Goal: Information Seeking & Learning: Learn about a topic

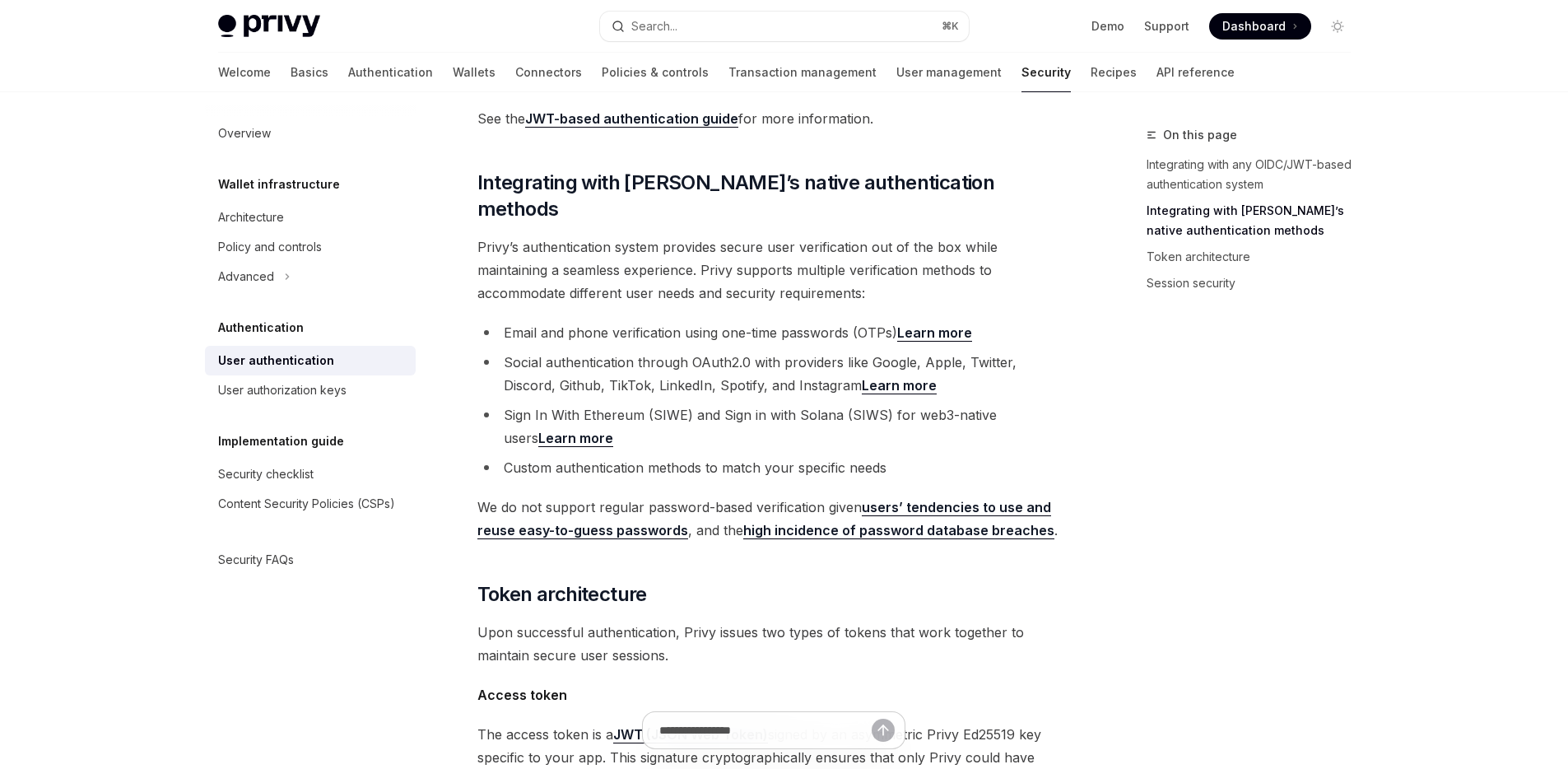
scroll to position [319, 0]
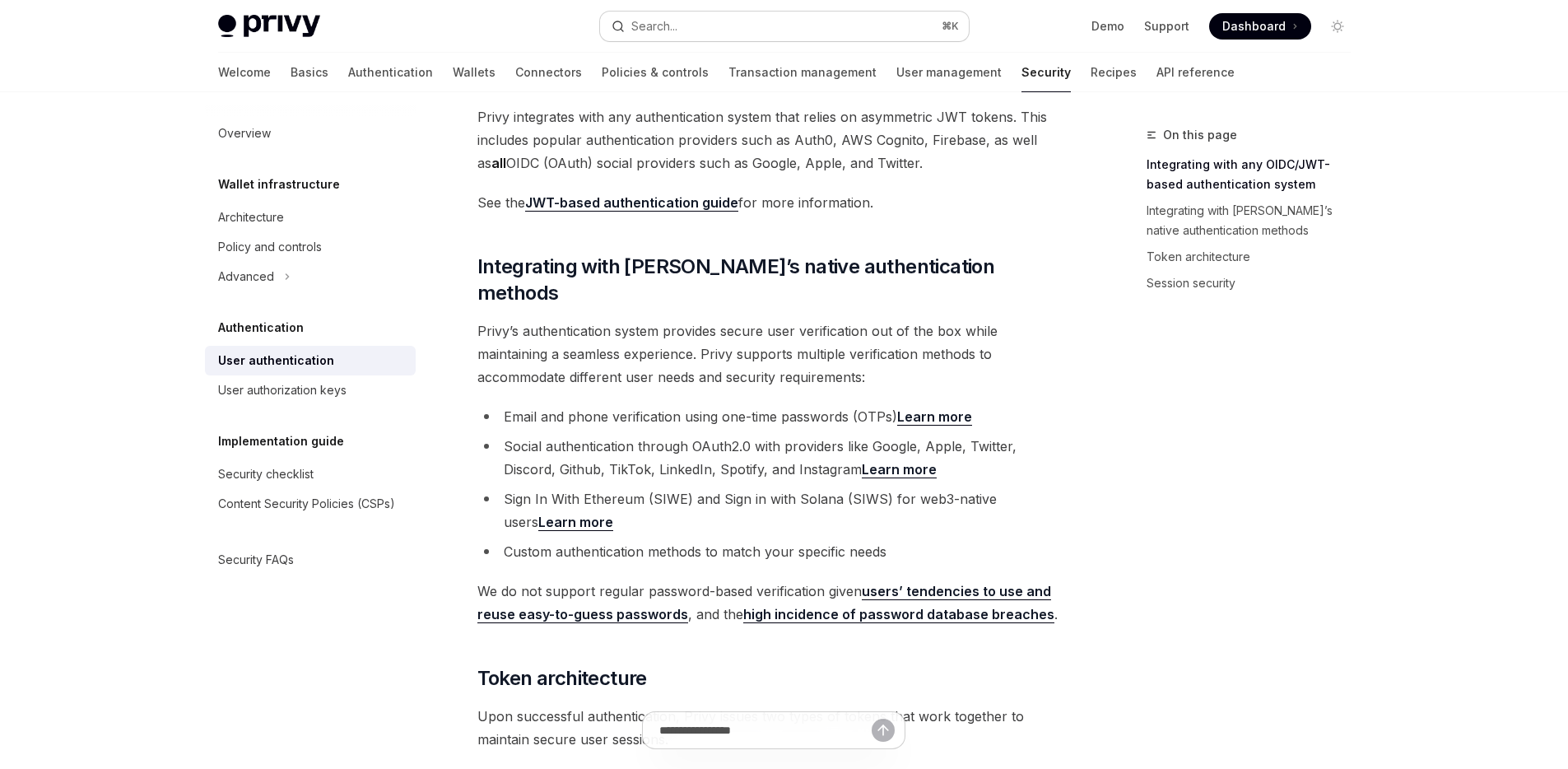
type textarea "*"
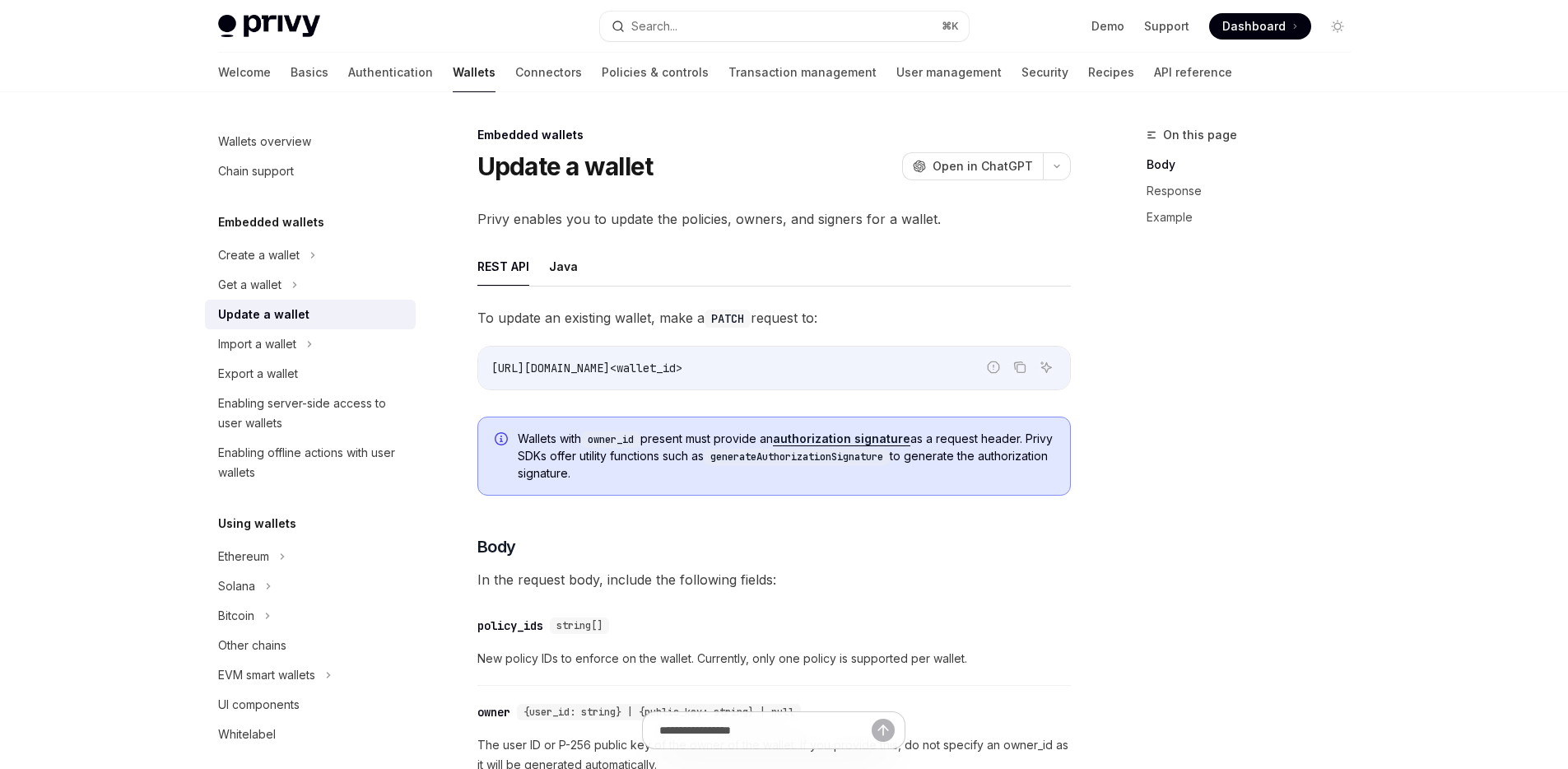
scroll to position [204, 0]
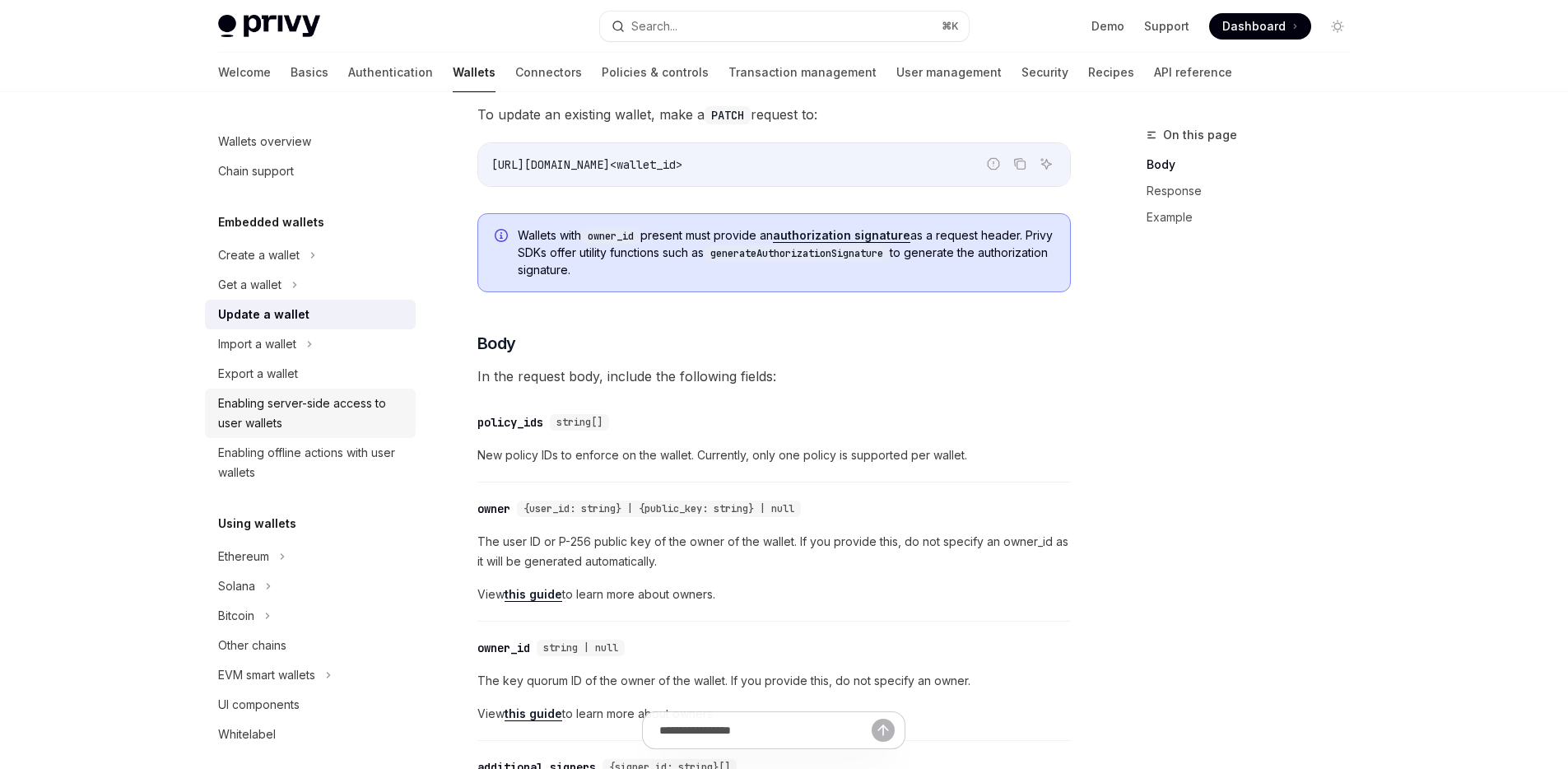
click at [340, 415] on div "Enabling server-side access to user wallets" at bounding box center [312, 413] width 187 height 40
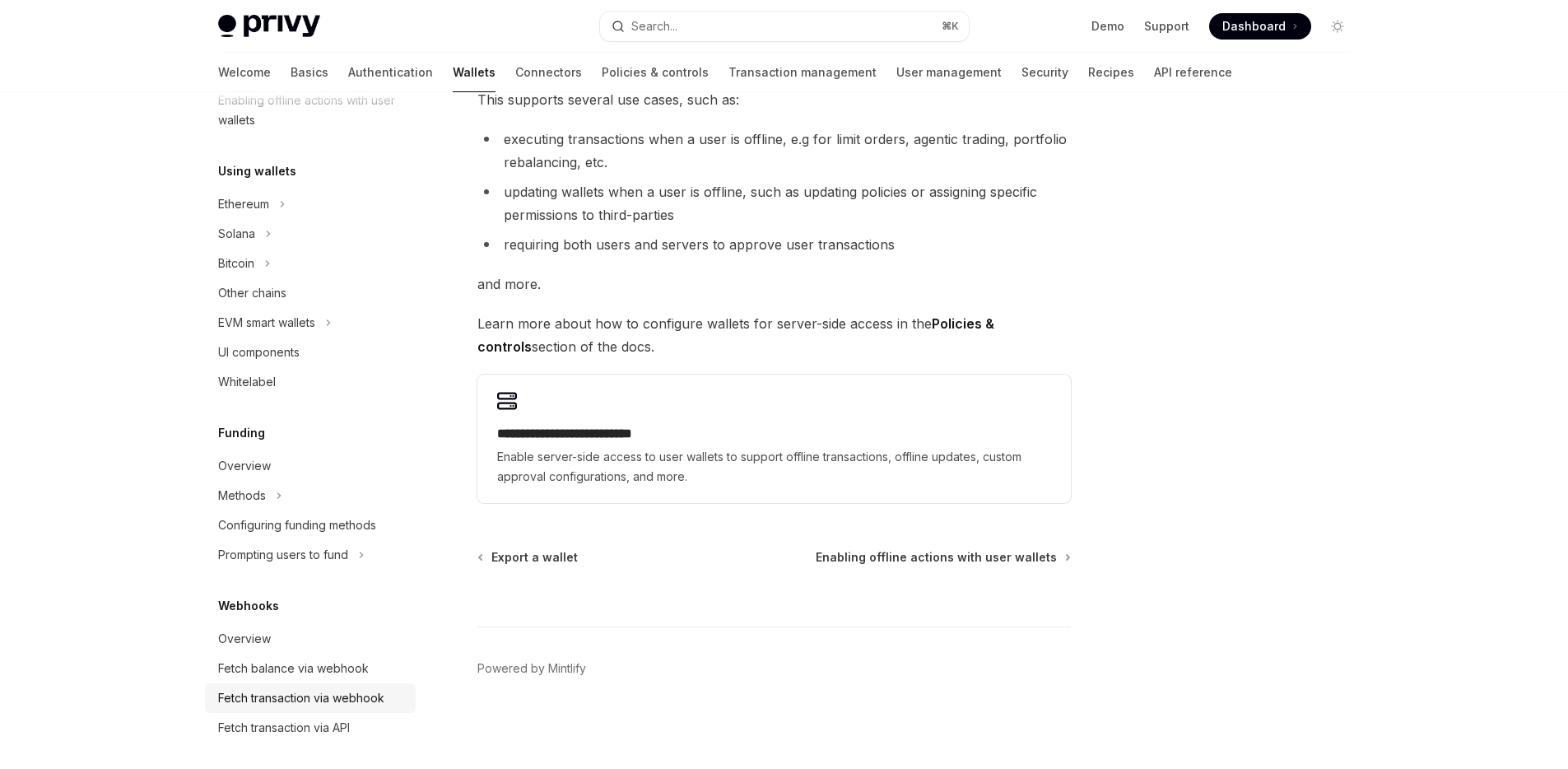
scroll to position [437, 0]
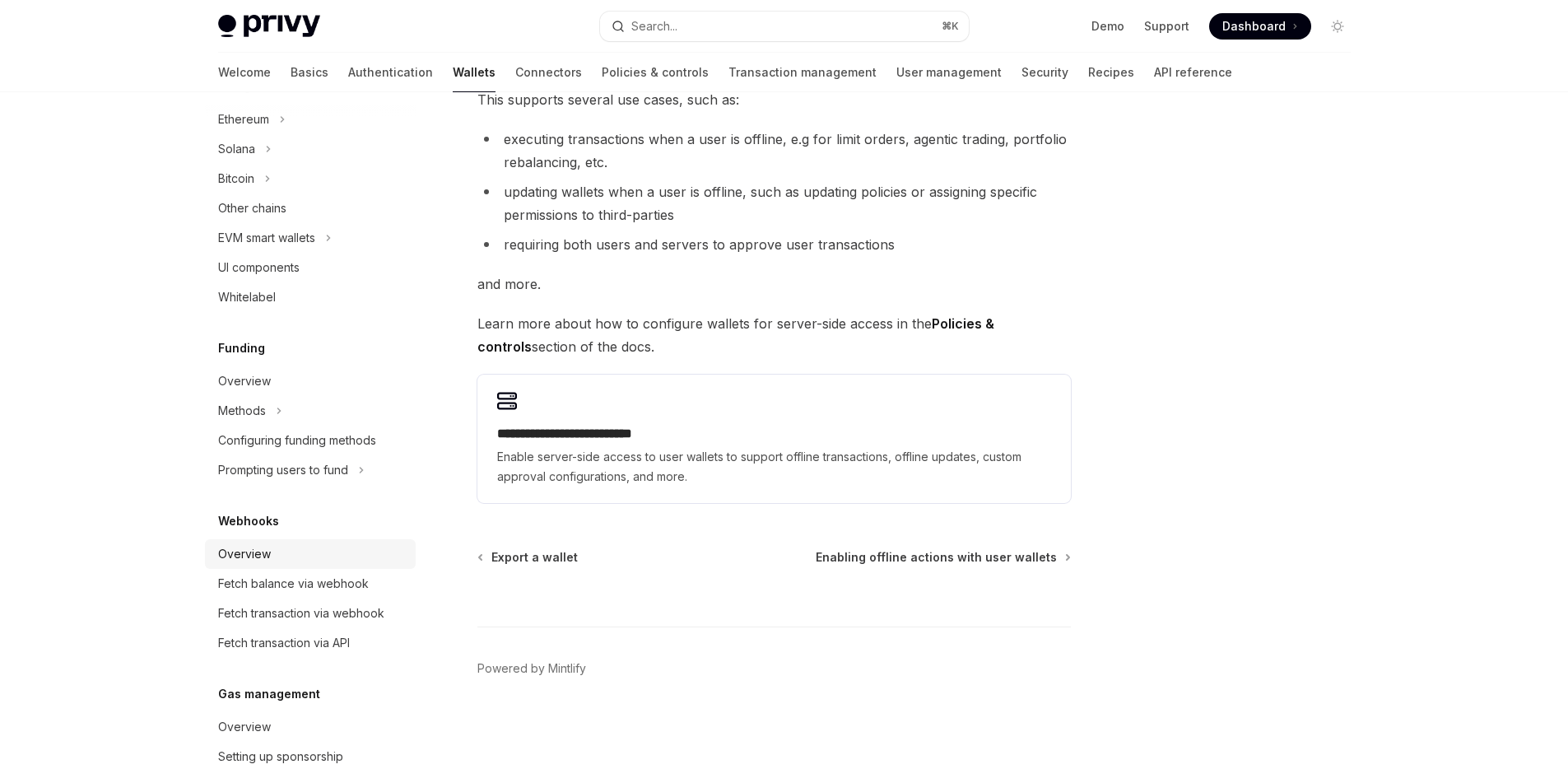
click at [337, 563] on div "Overview" at bounding box center [312, 554] width 187 height 19
type textarea "*"
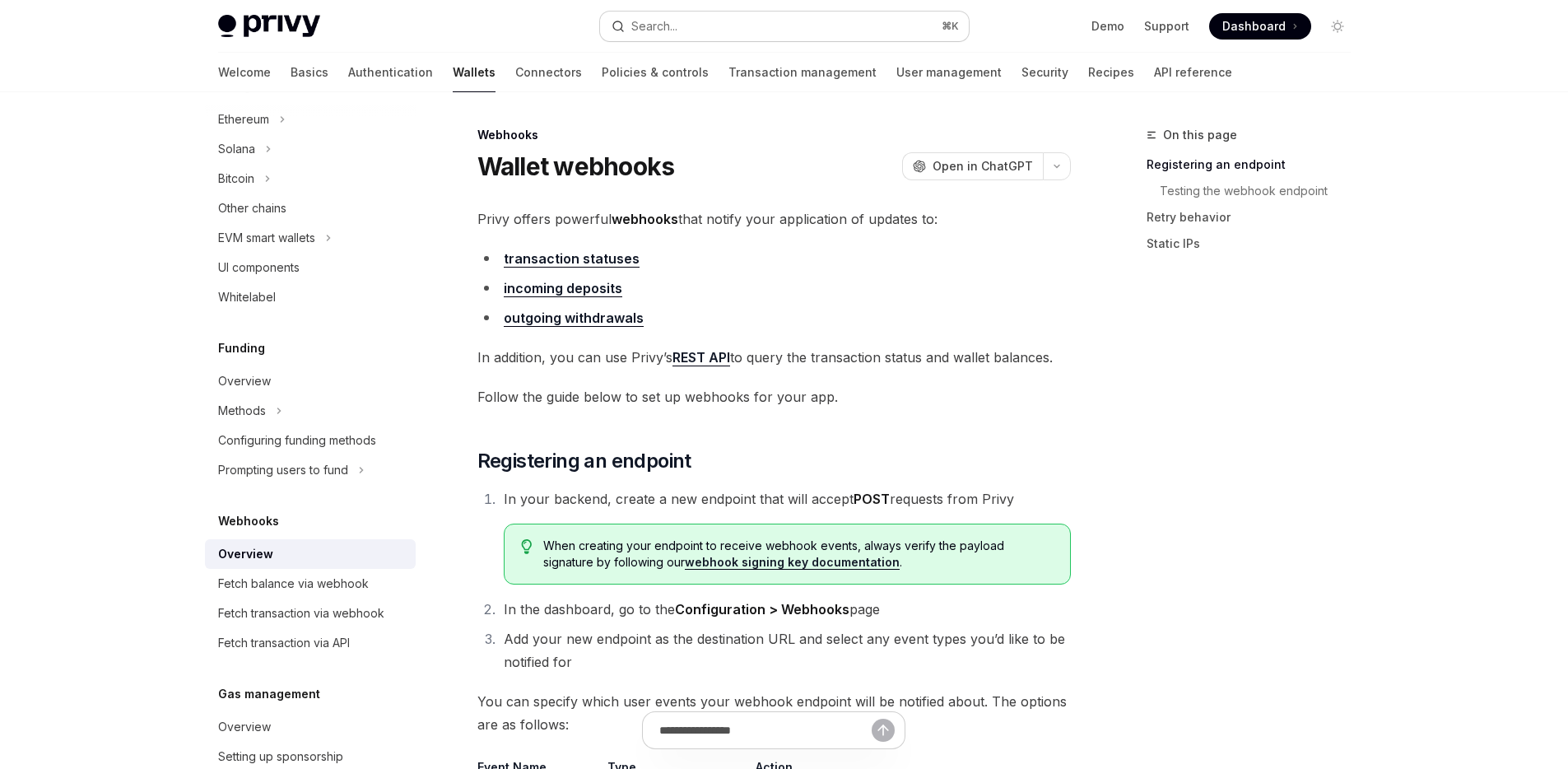
click at [726, 31] on button "Search... ⌘ K" at bounding box center [784, 27] width 369 height 30
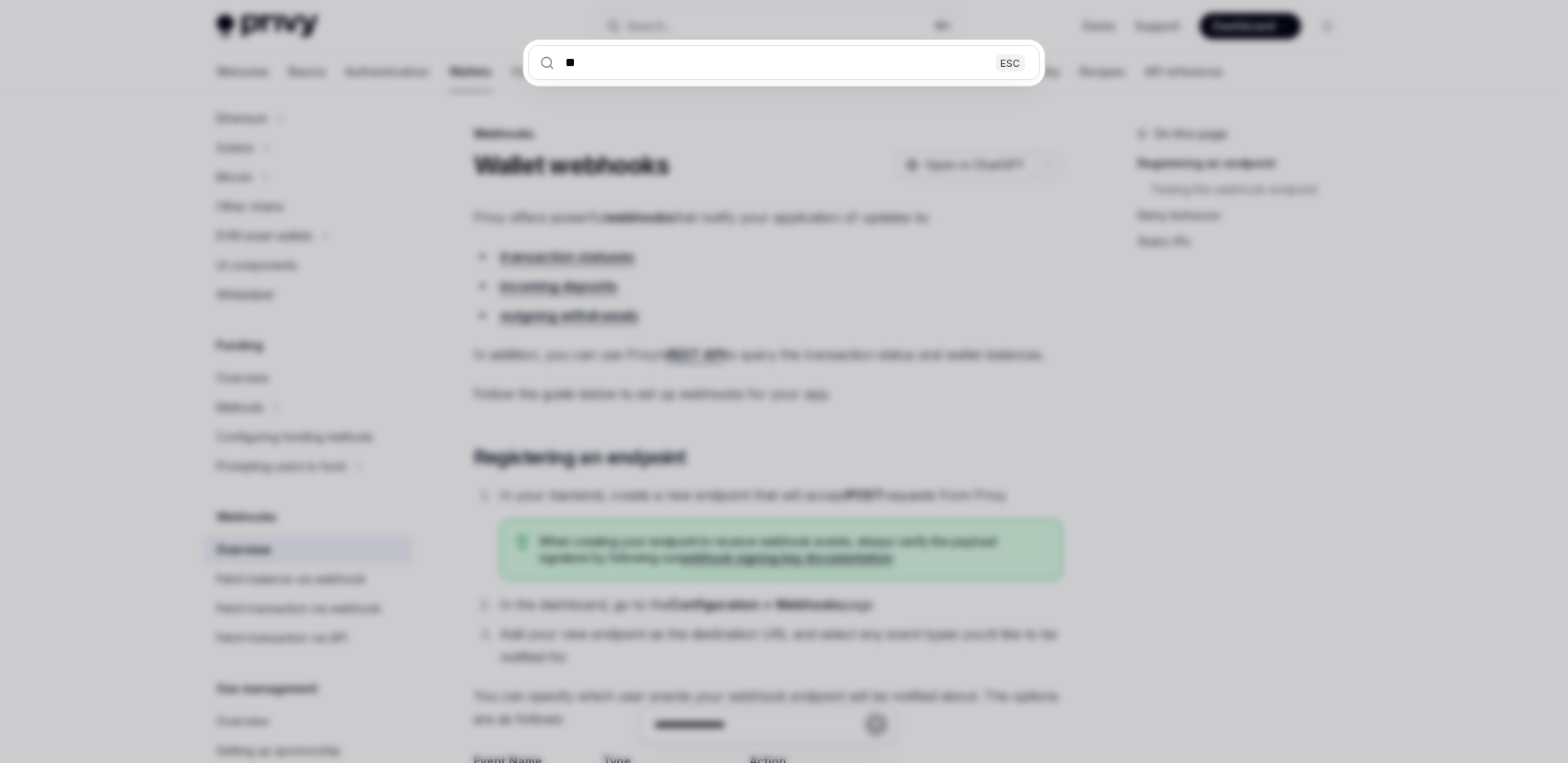
type input "*"
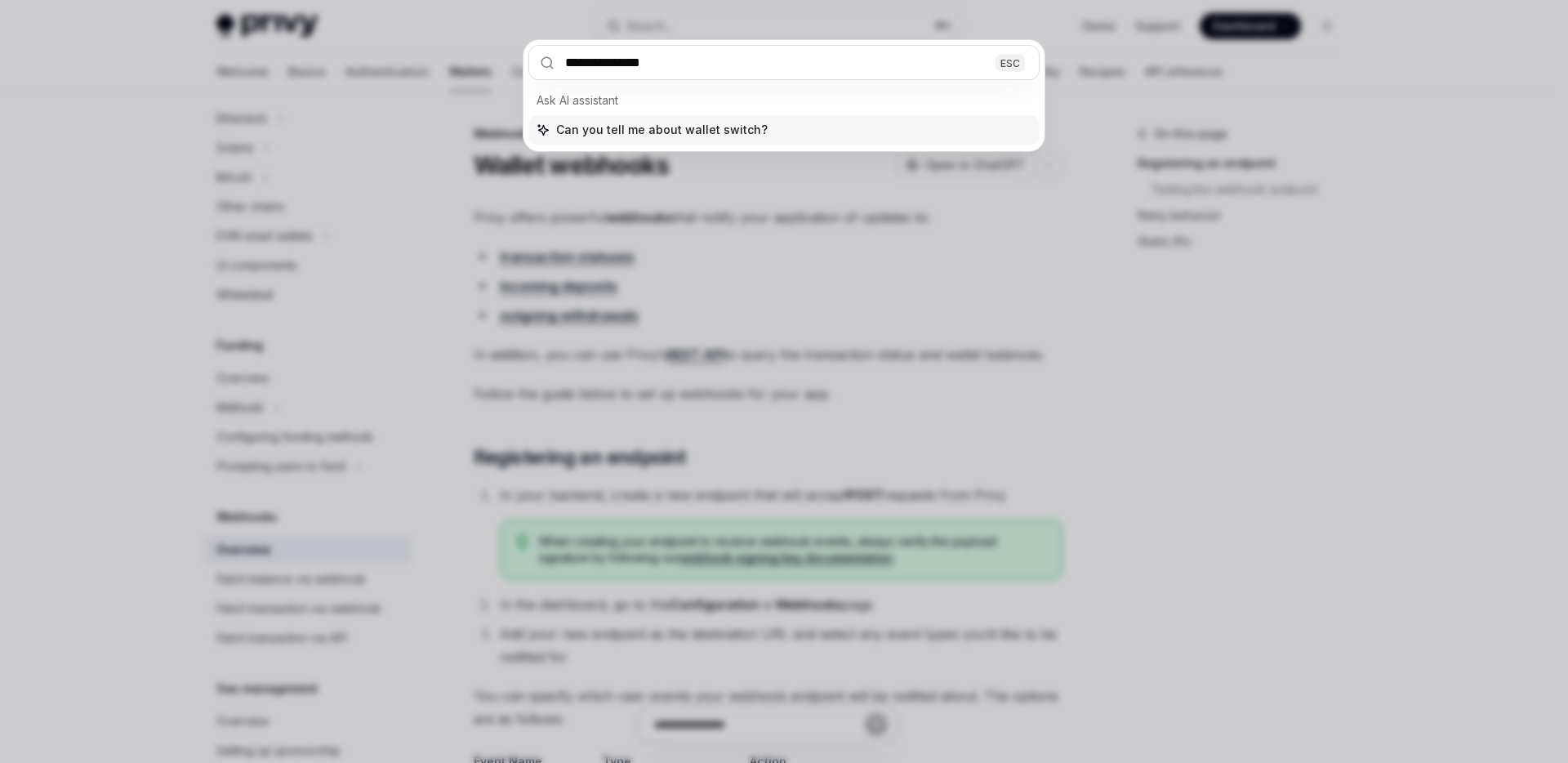
type input "**********"
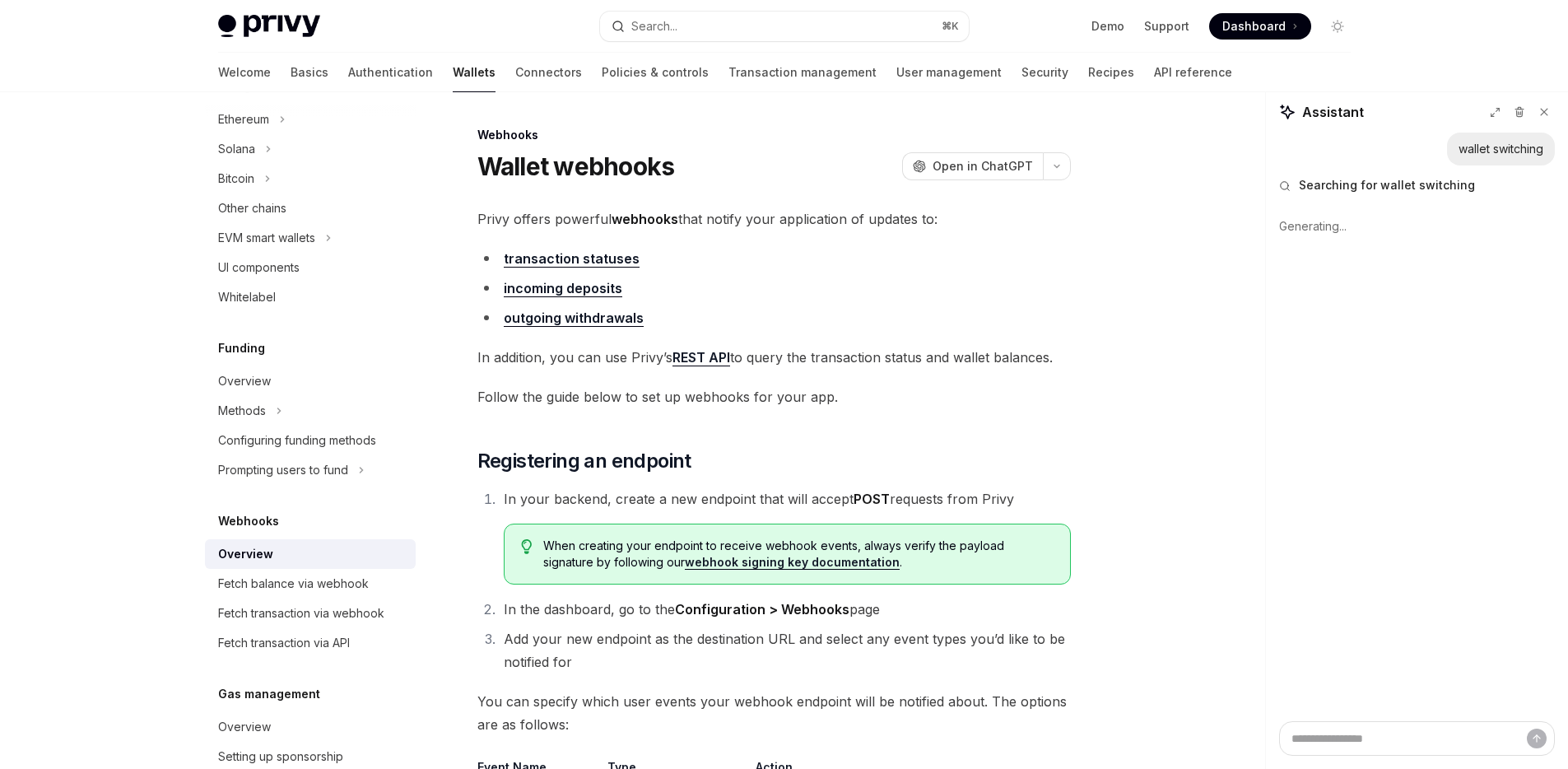
click at [256, 19] on img at bounding box center [269, 27] width 102 height 23
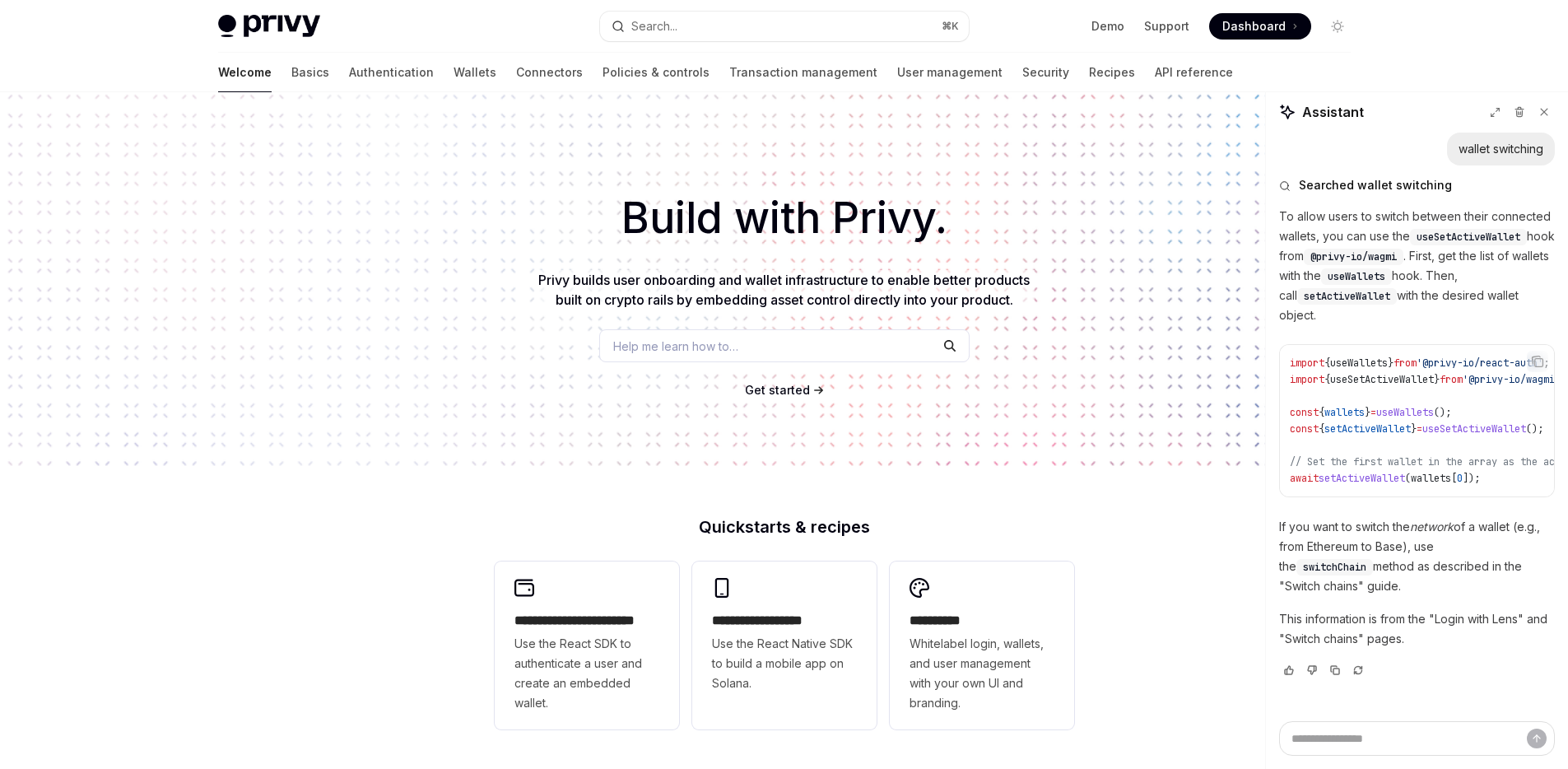
type textarea "*"
